Goal: Information Seeking & Learning: Understand process/instructions

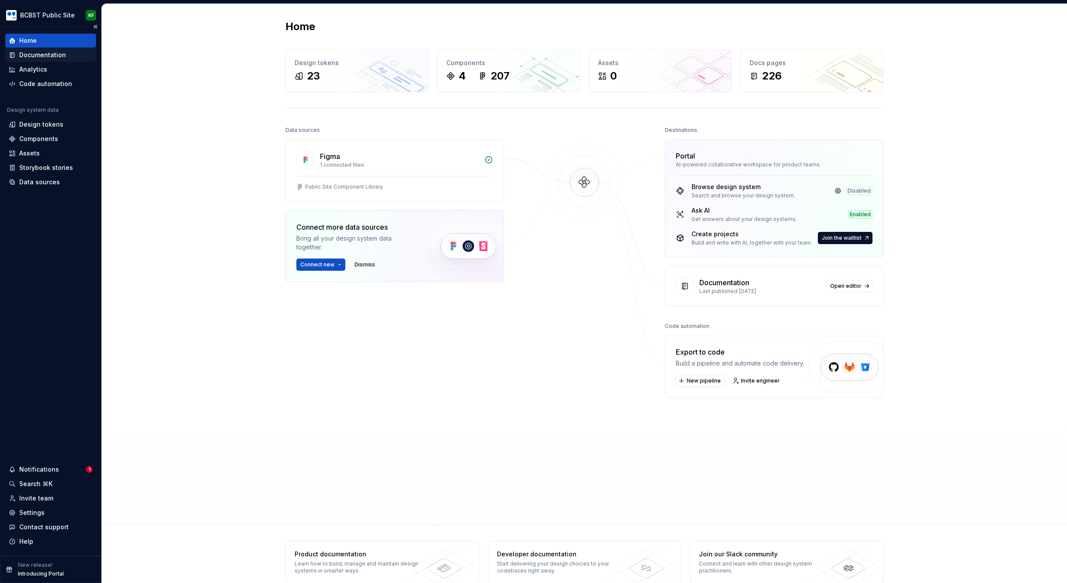
click at [62, 54] on div "Documentation" at bounding box center [42, 55] width 47 height 9
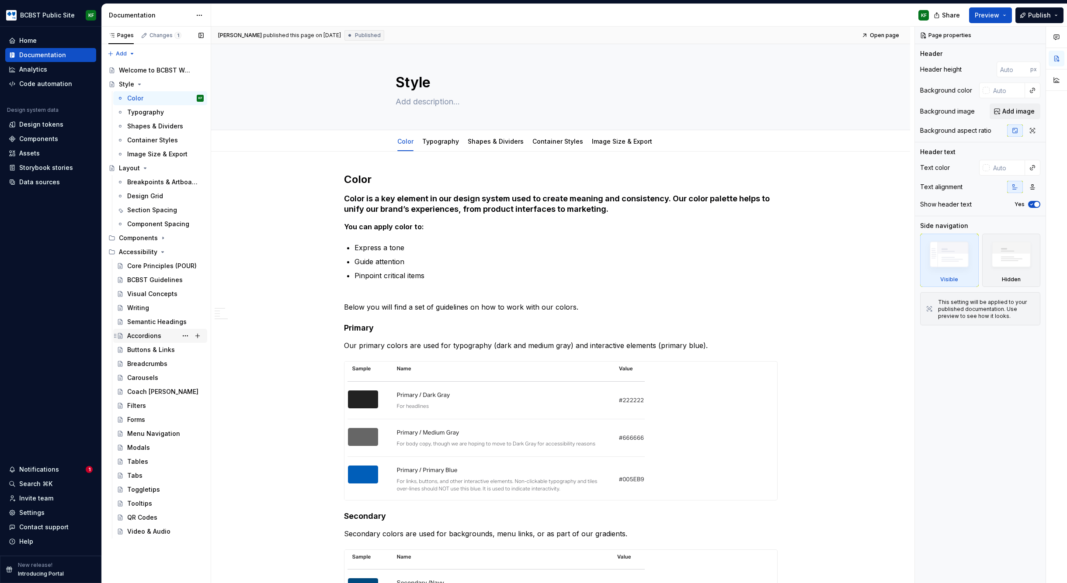
click at [143, 336] on div "Accordions" at bounding box center [144, 336] width 34 height 9
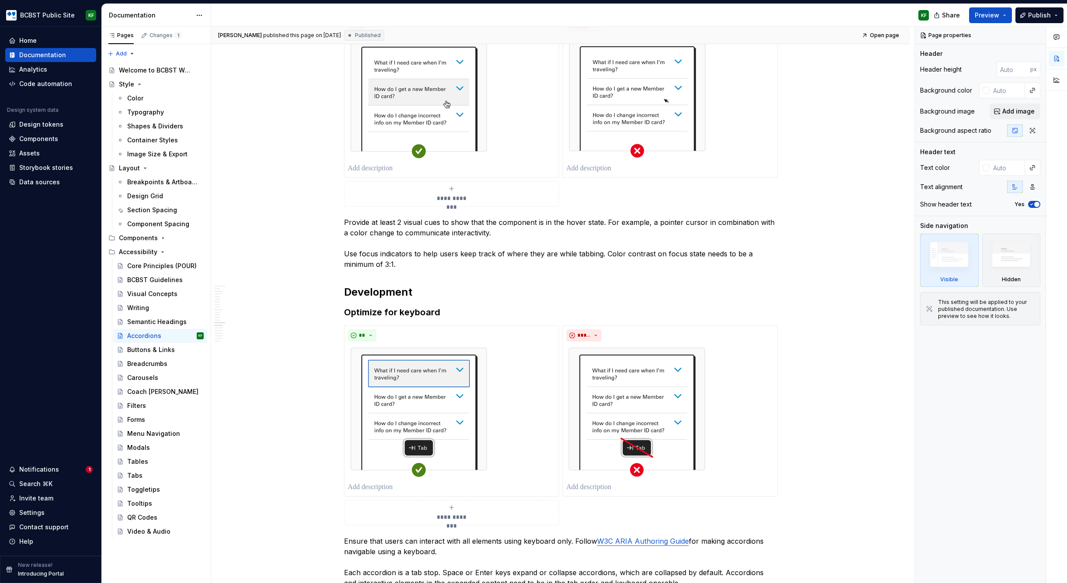
scroll to position [2734, 0]
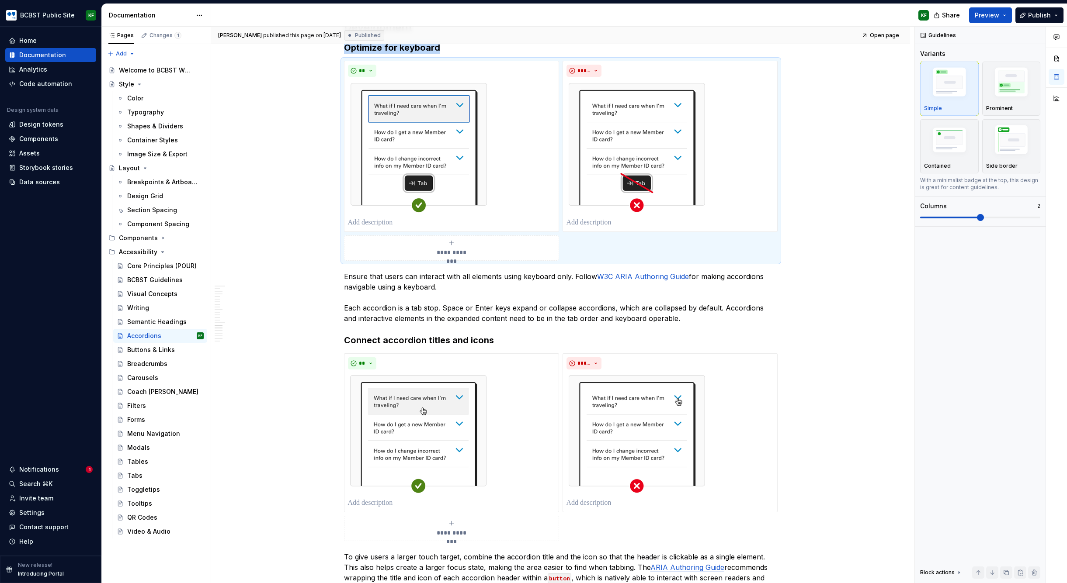
scroll to position [2580, 0]
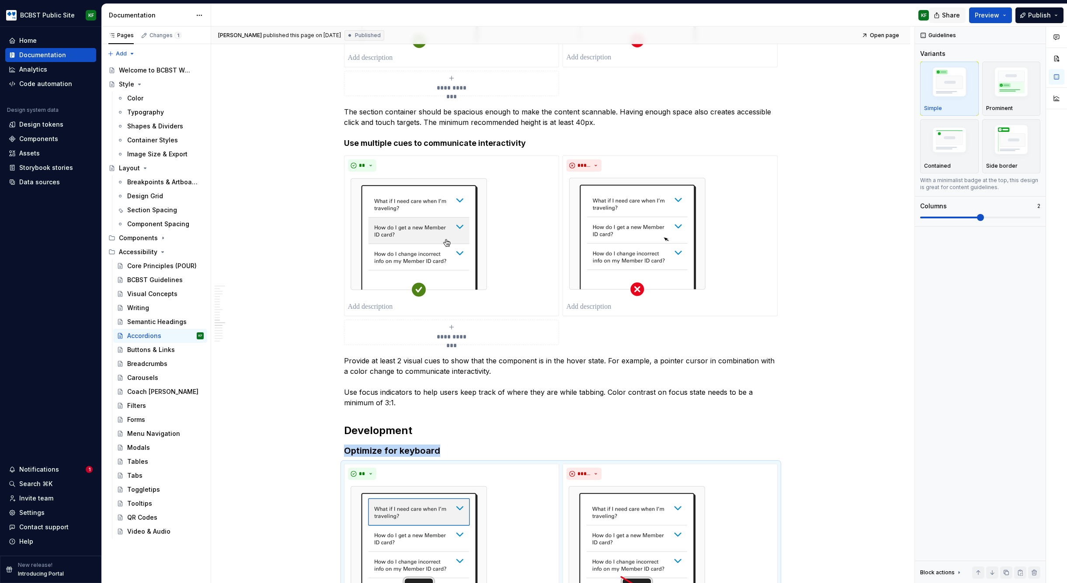
click at [947, 14] on span "Share" at bounding box center [951, 15] width 18 height 9
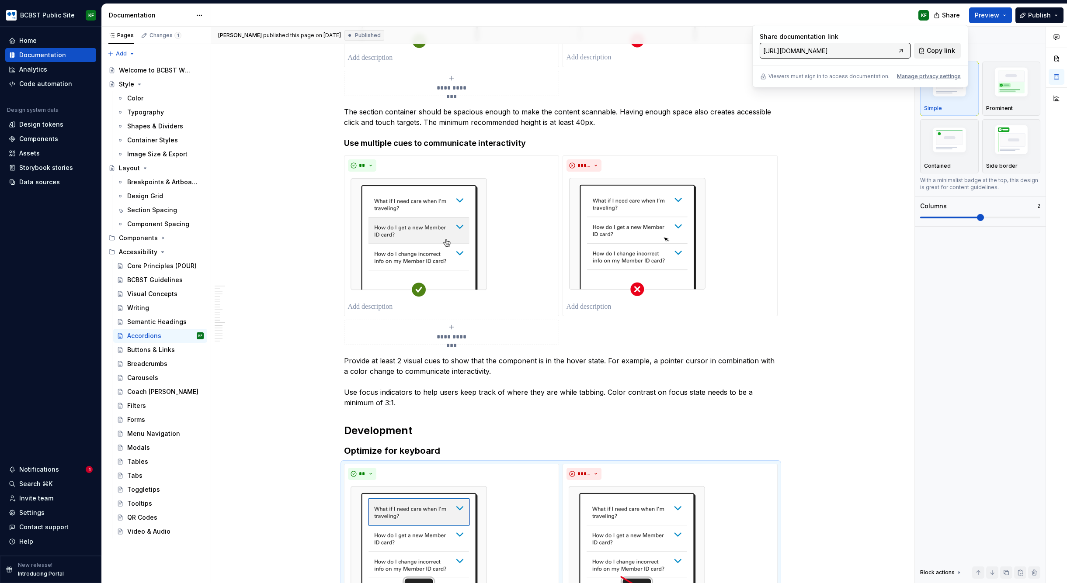
click at [940, 52] on span "Copy link" at bounding box center [941, 50] width 28 height 9
type textarea "*"
